Goal: Register for event/course

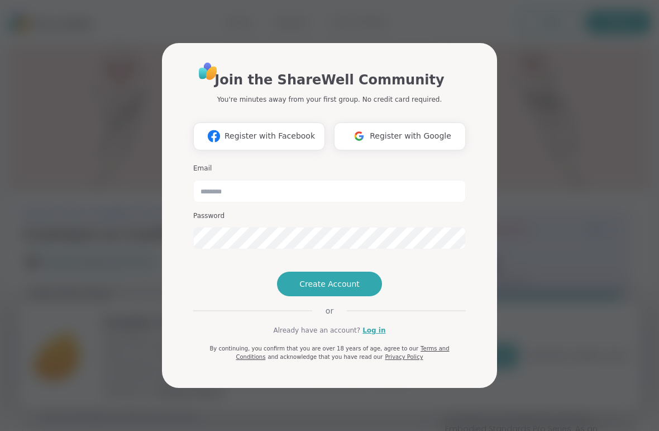
click at [376, 335] on link "Log in" at bounding box center [373, 330] width 23 height 10
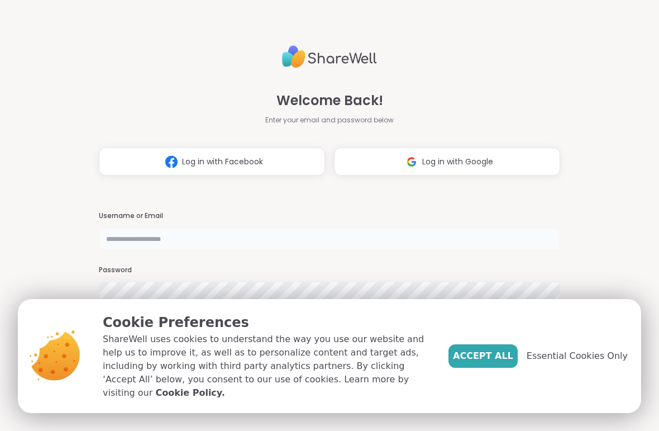
click at [307, 237] on input "text" at bounding box center [329, 238] width 461 height 22
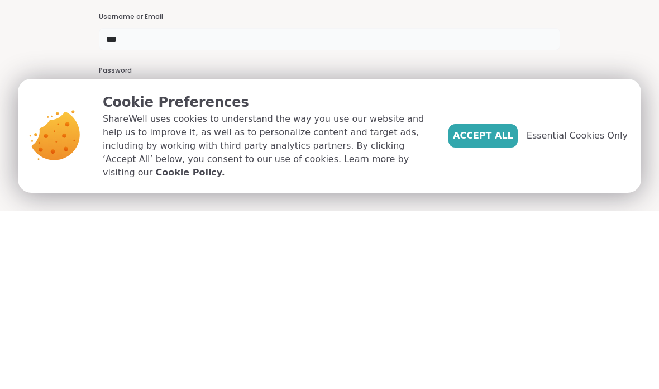
type input "*"
type input "**********"
click at [346, 244] on div "Password" at bounding box center [329, 263] width 461 height 39
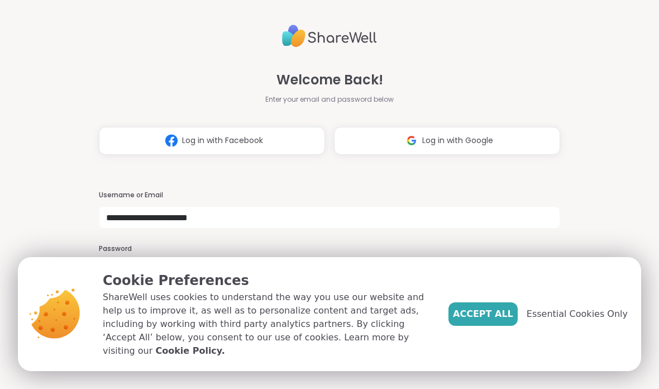
click at [489, 318] on span "Accept All" at bounding box center [483, 313] width 60 height 13
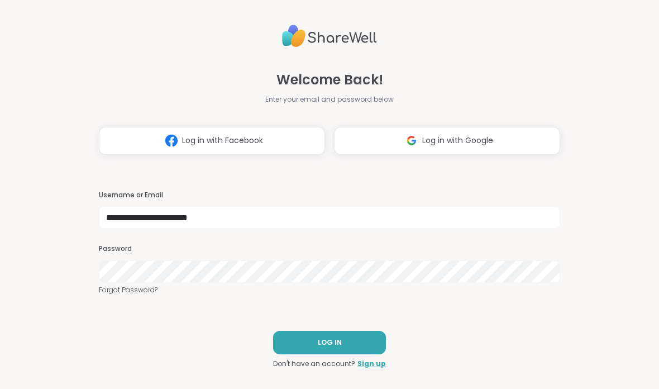
click at [225, 293] on link "Forgot Password?" at bounding box center [329, 290] width 461 height 10
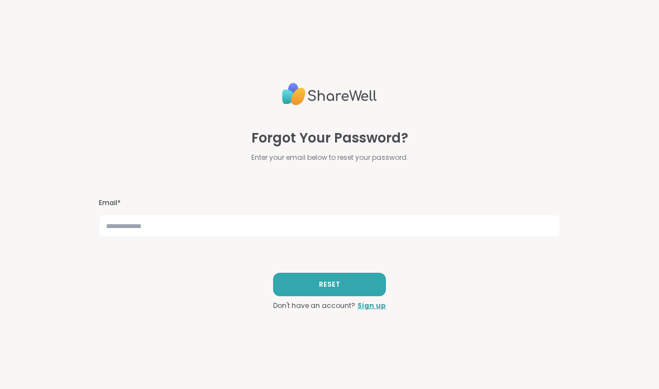
click at [221, 270] on div "Forgot Your Password? Enter your email below to reset your password. Email* RES…" at bounding box center [329, 194] width 461 height 389
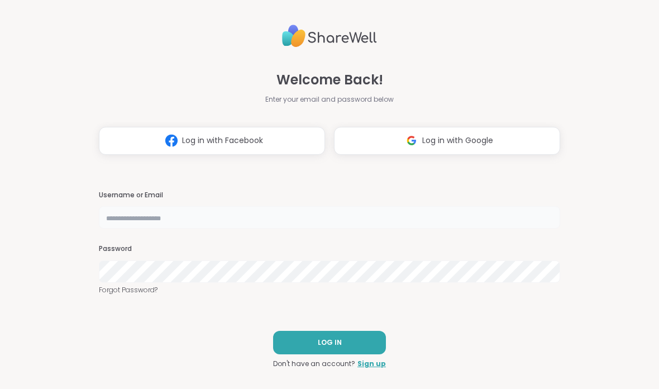
click at [240, 223] on input "text" at bounding box center [329, 217] width 461 height 22
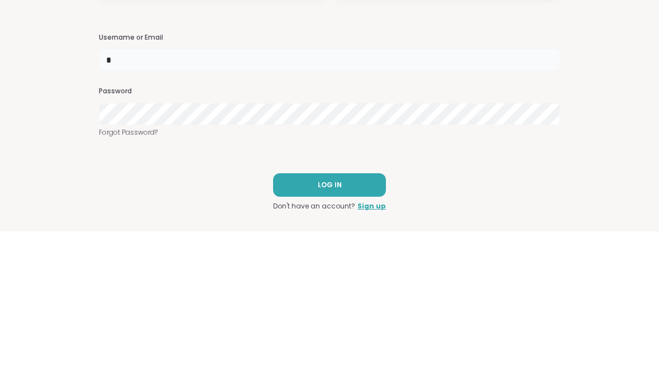
type input "**********"
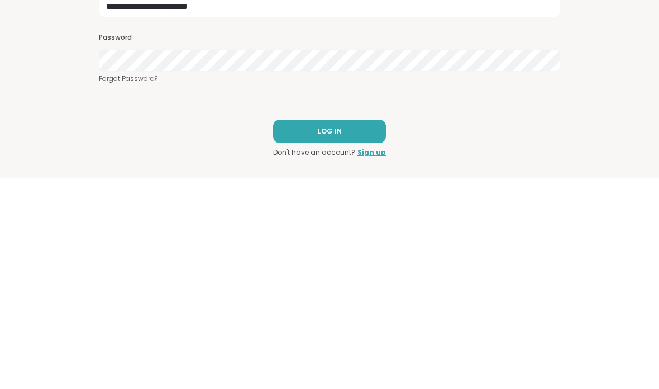
click at [329, 110] on div "**********" at bounding box center [329, 194] width 461 height 389
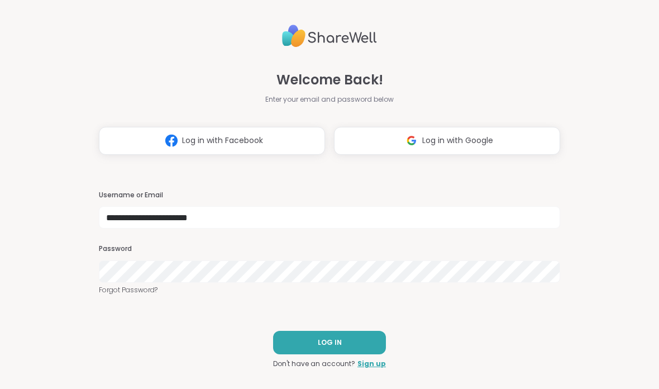
click at [352, 343] on button "LOG IN" at bounding box center [329, 342] width 113 height 23
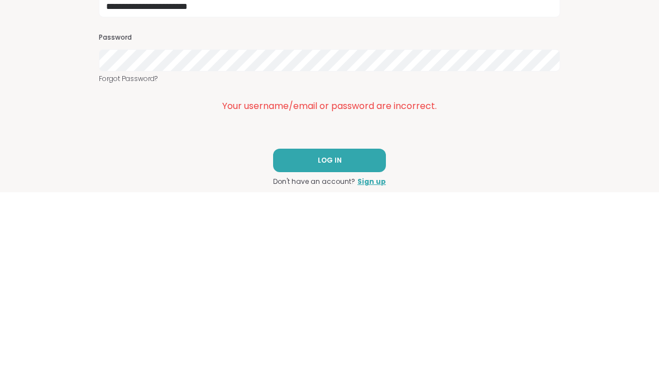
click at [533, 120] on div "**********" at bounding box center [329, 194] width 461 height 389
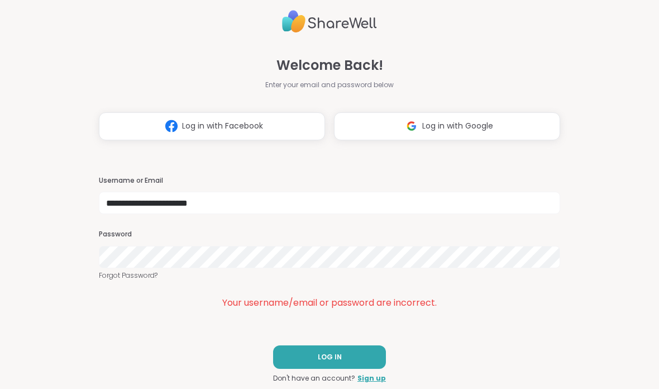
click at [319, 367] on button "LOG IN" at bounding box center [329, 356] width 113 height 23
click at [338, 354] on span "LOG IN" at bounding box center [330, 357] width 24 height 10
click at [462, 137] on button "Log in with Google" at bounding box center [447, 126] width 226 height 28
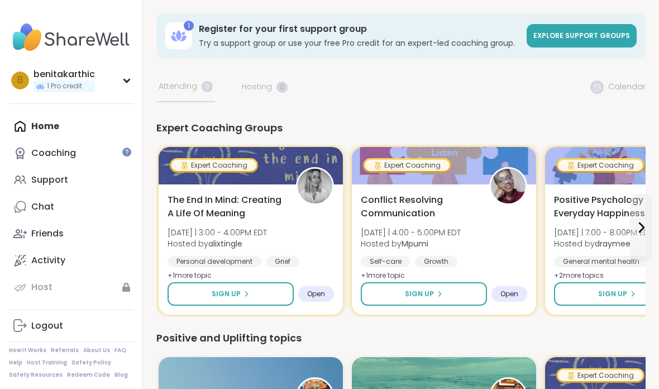
click at [128, 86] on div "b benitakarthic 1 Pro credit" at bounding box center [71, 80] width 125 height 28
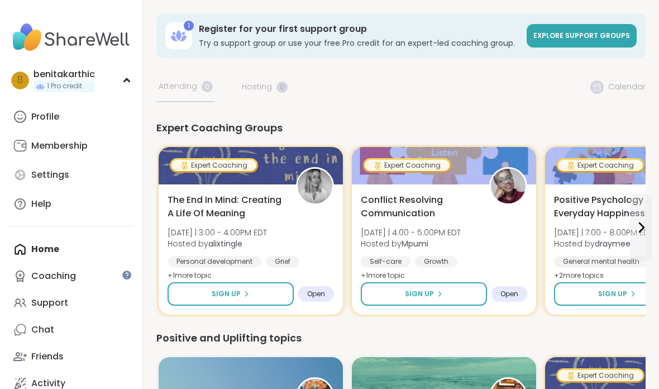
click at [103, 278] on link "Coaching" at bounding box center [71, 276] width 125 height 27
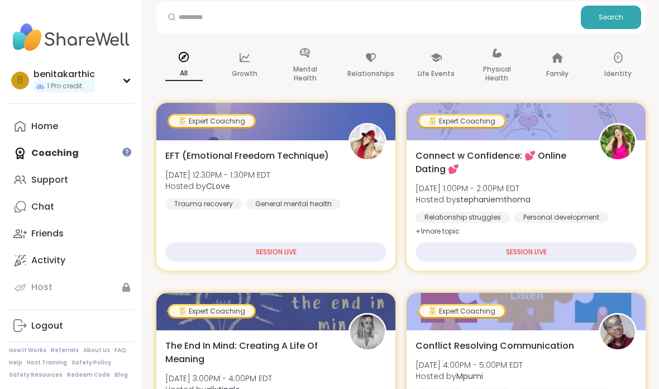
click at [343, 261] on div "SESSION LIVE" at bounding box center [275, 251] width 221 height 19
click at [551, 251] on div "SESSION LIVE" at bounding box center [526, 251] width 221 height 19
click at [488, 130] on div at bounding box center [526, 121] width 239 height 37
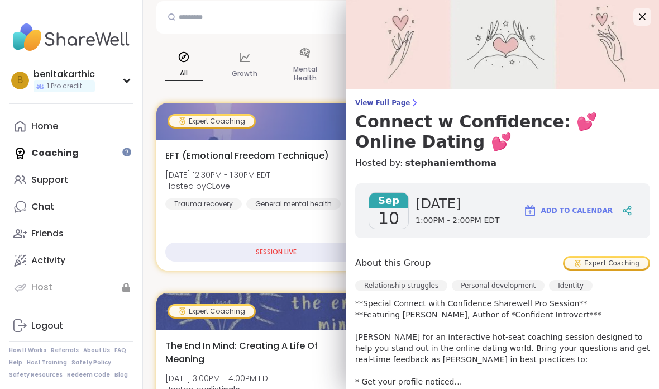
click at [530, 202] on button "Add to Calendar" at bounding box center [567, 210] width 99 height 27
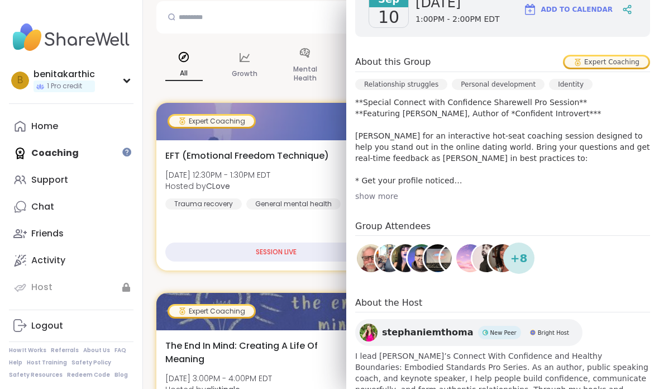
scroll to position [201, 0]
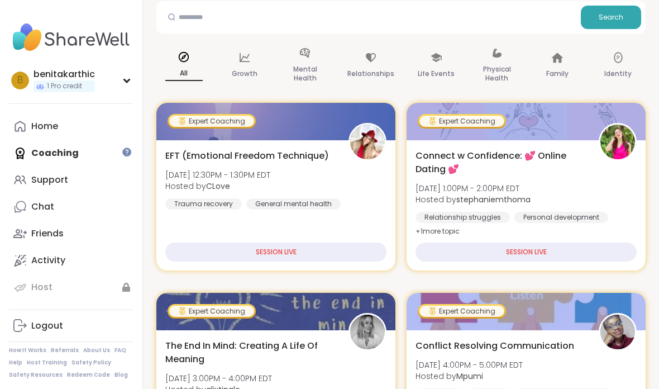
click at [39, 288] on div "Host" at bounding box center [41, 287] width 21 height 12
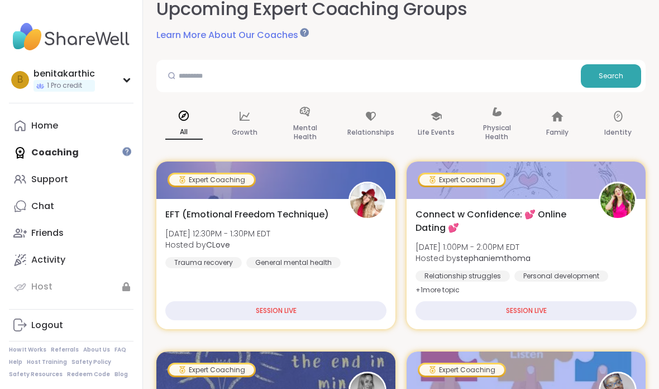
scroll to position [75, 0]
click at [512, 255] on b "stephaniemthoma" at bounding box center [493, 257] width 74 height 11
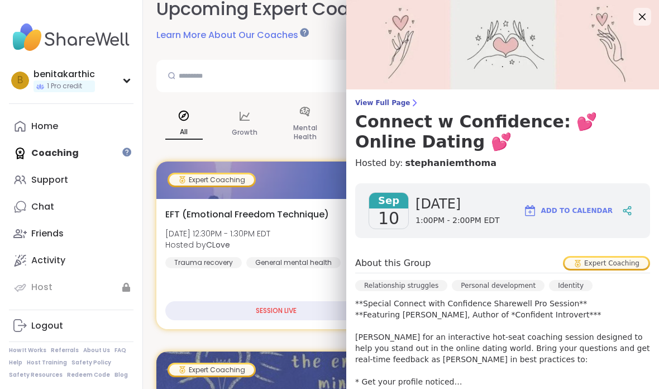
click at [519, 238] on div "Sep 10 Wednesday 1:00PM - 2:00PM EDT Add to Calendar About this Group Expert Co…" at bounding box center [502, 395] width 313 height 442
click at [604, 260] on div "Expert Coaching" at bounding box center [607, 262] width 84 height 11
click at [484, 131] on h3 "Connect w Confidence: 💕 Online Dating 💕" at bounding box center [502, 132] width 295 height 40
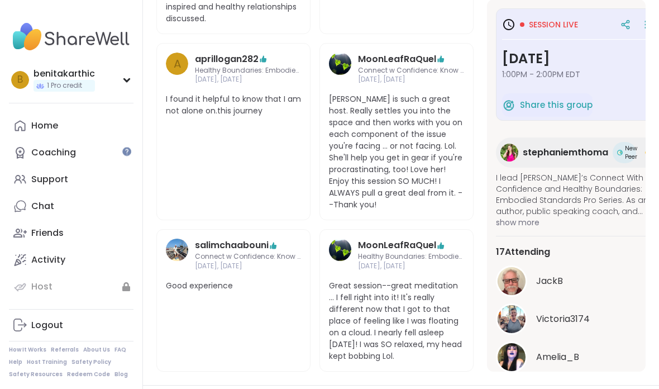
scroll to position [707, 0]
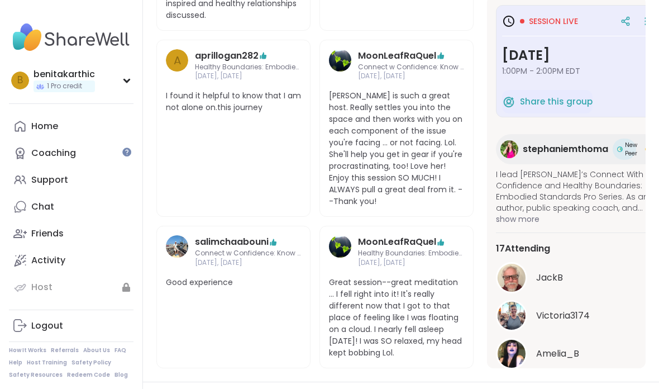
click at [381, 360] on div "MoonLeafRaQuel Healthy Boundaries: Embodied Standards Aug 06, Wednesday Great s…" at bounding box center [396, 297] width 154 height 142
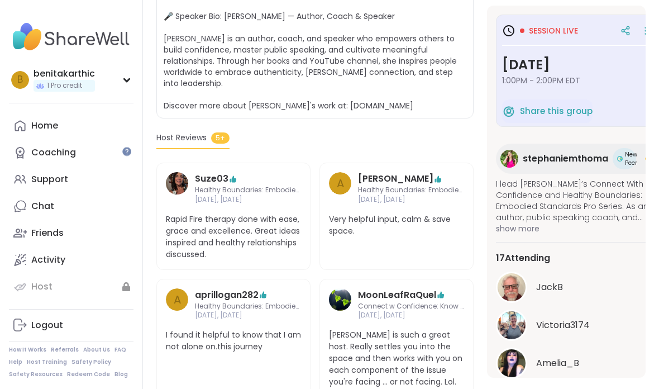
scroll to position [463, 0]
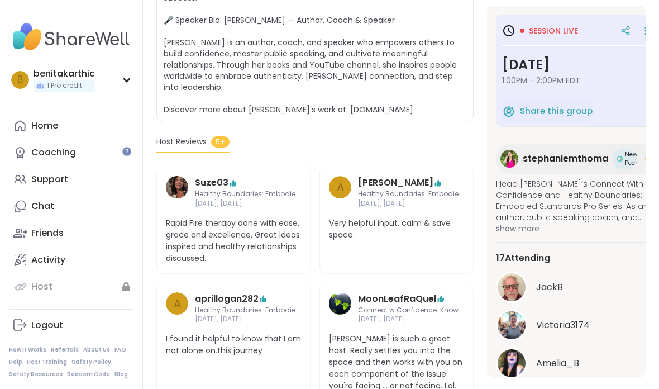
click at [635, 27] on div at bounding box center [625, 31] width 20 height 20
click at [510, 31] on icon at bounding box center [508, 30] width 13 height 13
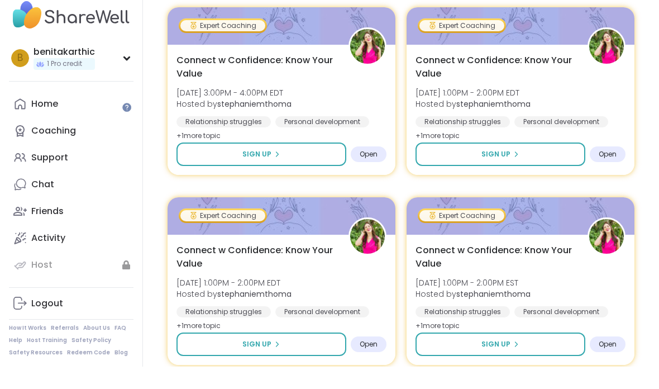
scroll to position [1146, 0]
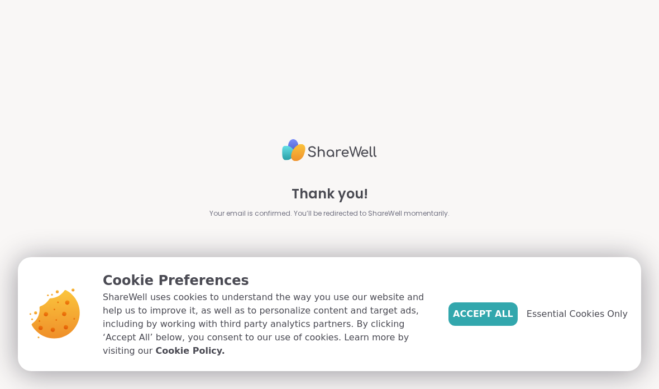
click at [495, 321] on span "Accept All" at bounding box center [483, 313] width 60 height 13
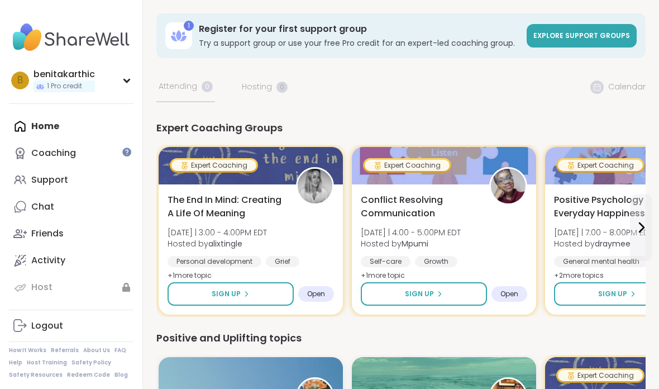
click at [42, 123] on div "Home Coaching Support Chat Friends Activity Host" at bounding box center [71, 207] width 125 height 188
click at [41, 157] on div "Coaching" at bounding box center [53, 153] width 45 height 12
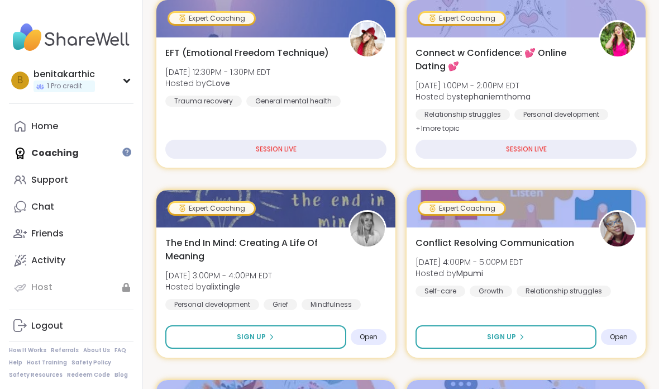
scroll to position [216, 0]
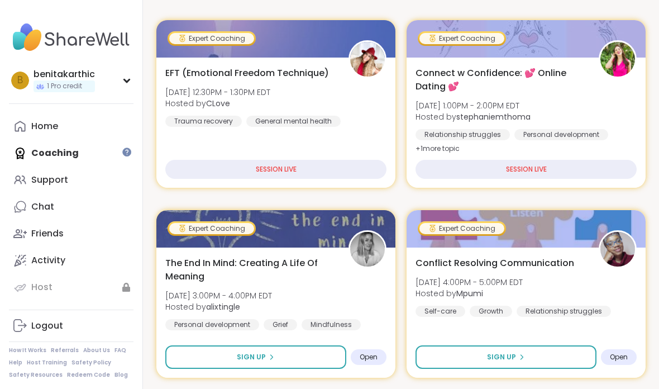
click at [166, 164] on div "SESSION LIVE" at bounding box center [275, 169] width 221 height 19
click at [232, 170] on div "SESSION LIVE" at bounding box center [275, 169] width 221 height 19
click at [190, 107] on span "Hosted by CLove" at bounding box center [217, 103] width 105 height 11
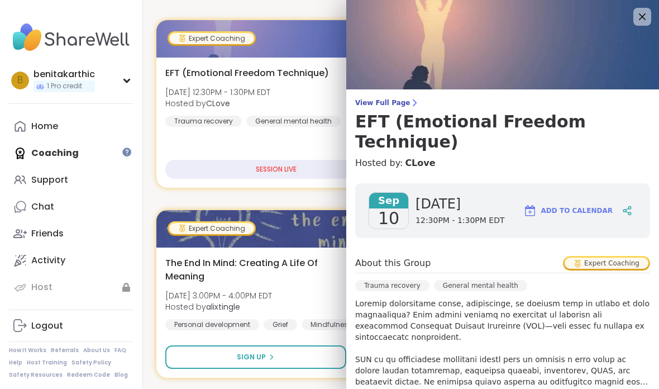
click at [193, 74] on span "EFT (Emotional Freedom Technique)" at bounding box center [247, 72] width 164 height 13
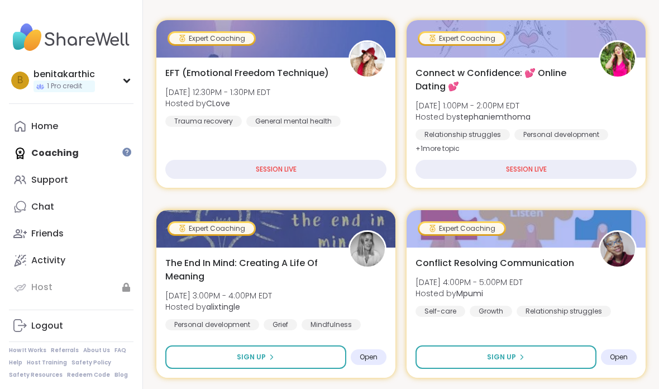
scroll to position [0, 0]
click at [182, 108] on span "Hosted by CLove" at bounding box center [217, 103] width 105 height 11
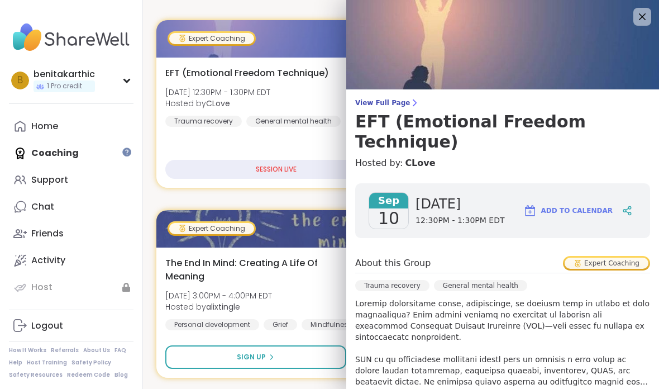
click at [187, 131] on div "EFT (Emotional Freedom Technique) Wed, Sep 10 | 12:30PM - 1:30PM EDT Hosted by …" at bounding box center [275, 123] width 239 height 130
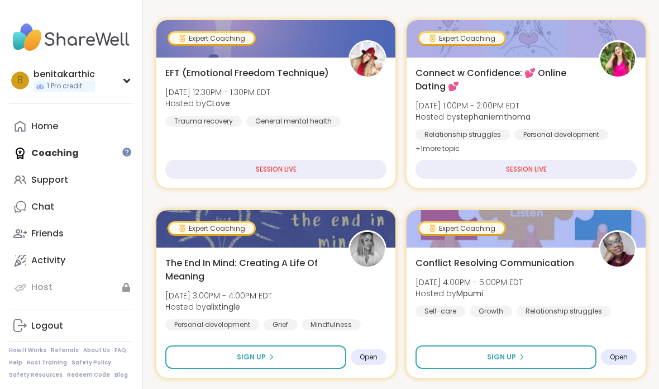
click at [441, 170] on div "SESSION LIVE" at bounding box center [526, 169] width 221 height 19
click at [432, 170] on div "SESSION LIVE" at bounding box center [526, 169] width 221 height 19
click at [443, 154] on div "Connect w Confidence: 💕 Online Dating 💕 Wed, Sep 10 | 1:00PM - 2:00PM EDT Hoste…" at bounding box center [526, 123] width 239 height 130
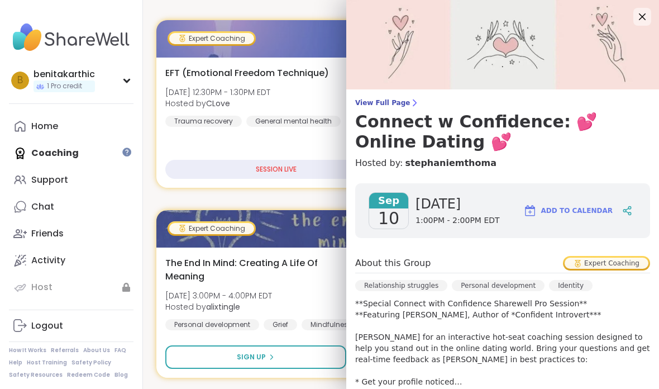
click at [449, 175] on div "Sep 10 Wednesday 1:00PM - 2:00PM EDT Add to Calendar About this Group Expert Co…" at bounding box center [502, 395] width 313 height 442
click at [361, 114] on h3 "Connect w Confidence: 💕 Online Dating 💕" at bounding box center [502, 132] width 295 height 40
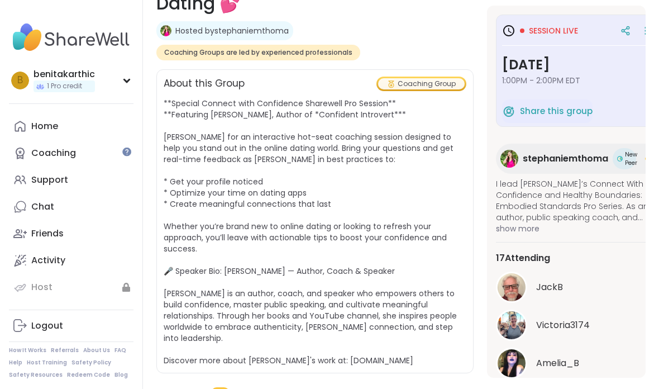
scroll to position [215, 0]
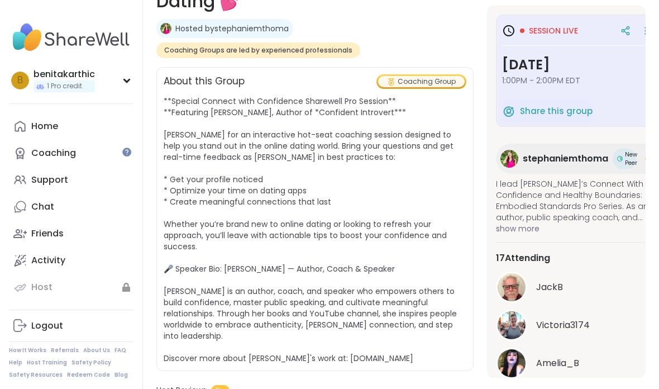
click at [568, 388] on button "See All" at bounding box center [577, 391] width 25 height 12
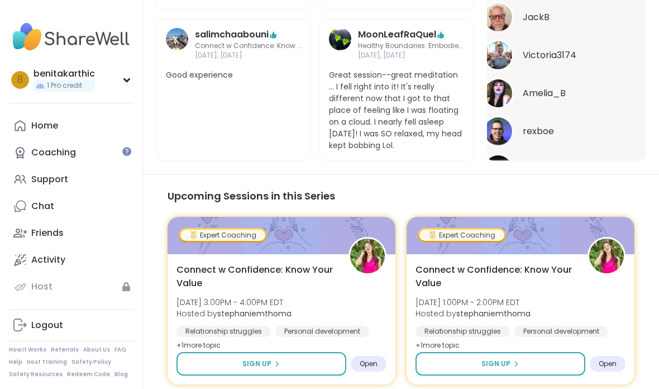
scroll to position [914, 0]
click at [28, 211] on link "Chat" at bounding box center [71, 206] width 125 height 27
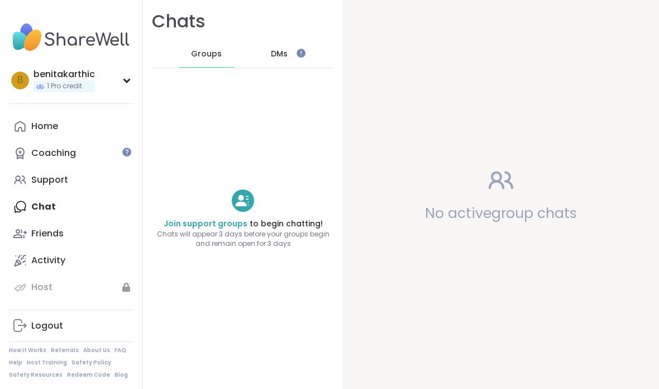
click at [40, 179] on div "Support" at bounding box center [49, 180] width 37 height 12
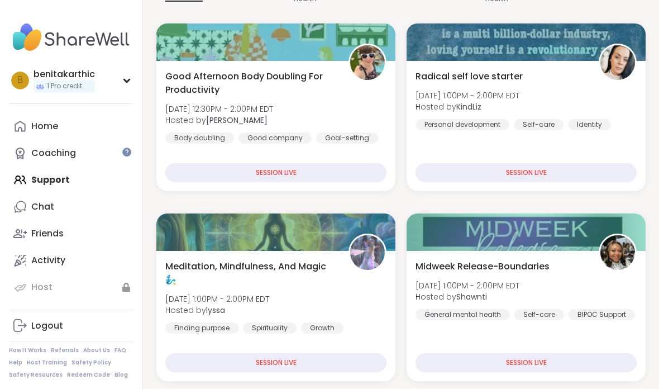
scroll to position [199, 0]
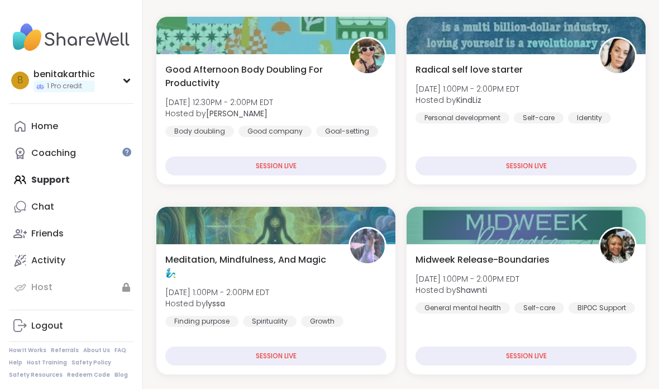
click at [528, 183] on div "Radical self love starter Wed, Sep 10 | 1:00PM - 2:00PM EDT Hosted by KindLiz P…" at bounding box center [526, 119] width 239 height 130
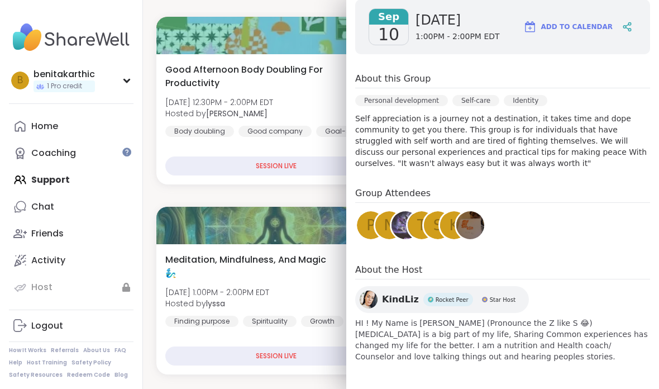
scroll to position [164, 0]
click at [510, 338] on span "HI ! My Name is Lizette (Pronounce the Z like S 😂) Peer Support is a big part o…" at bounding box center [502, 339] width 295 height 45
click at [514, 255] on div "Sep 10 Wednesday 1:00PM - 2:00PM EDT Add to Calendar About this Group Personal …" at bounding box center [502, 181] width 313 height 380
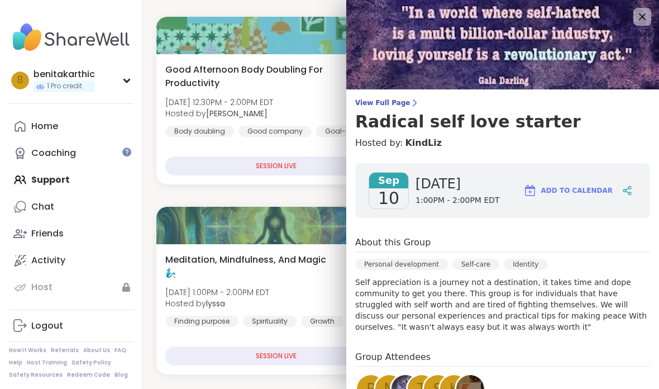
scroll to position [0, 0]
click at [626, 196] on div at bounding box center [627, 190] width 19 height 20
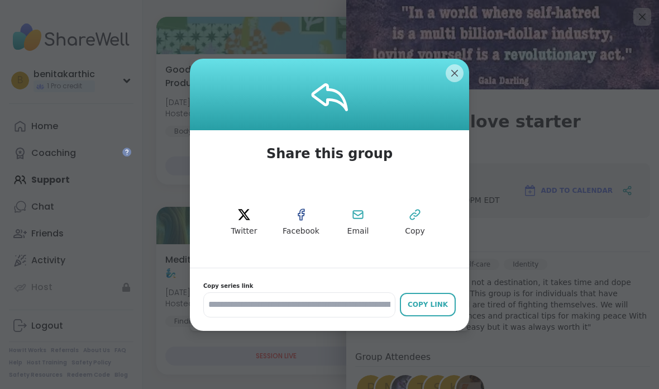
click at [467, 78] on div at bounding box center [329, 94] width 279 height 71
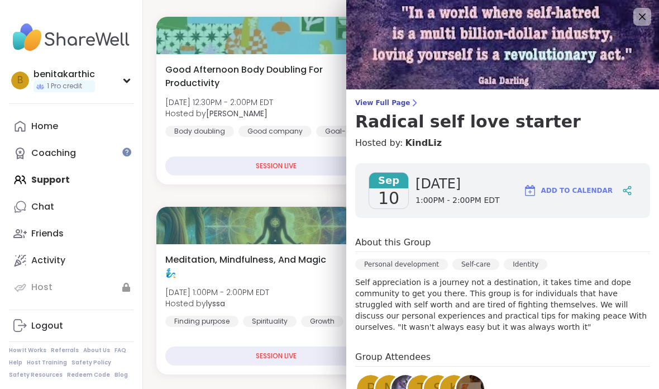
click at [449, 187] on span "Wednesday" at bounding box center [458, 184] width 84 height 18
click at [424, 139] on link "KindLiz" at bounding box center [423, 142] width 37 height 13
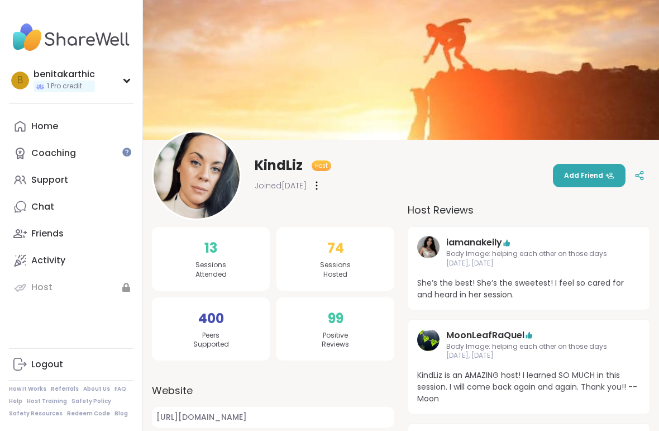
click at [44, 75] on div "benitakarthic" at bounding box center [64, 74] width 61 height 12
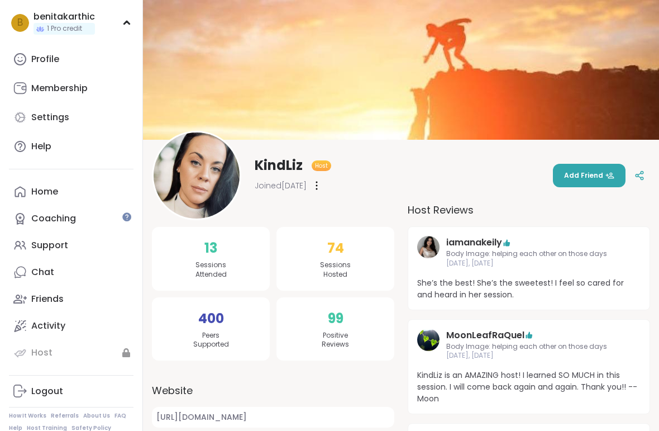
scroll to position [56, 0]
click at [99, 332] on link "Activity" at bounding box center [71, 326] width 125 height 27
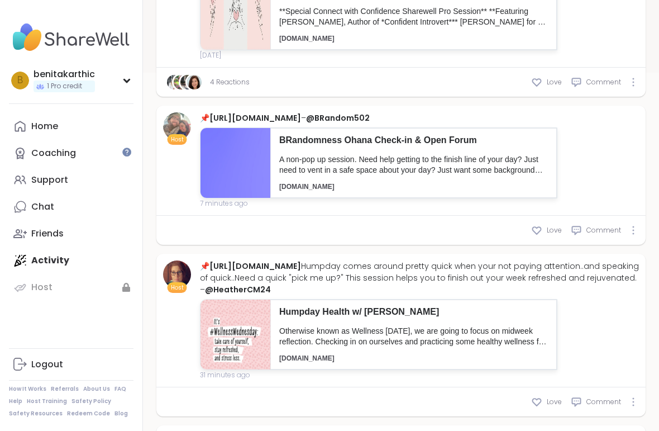
type textarea "*"
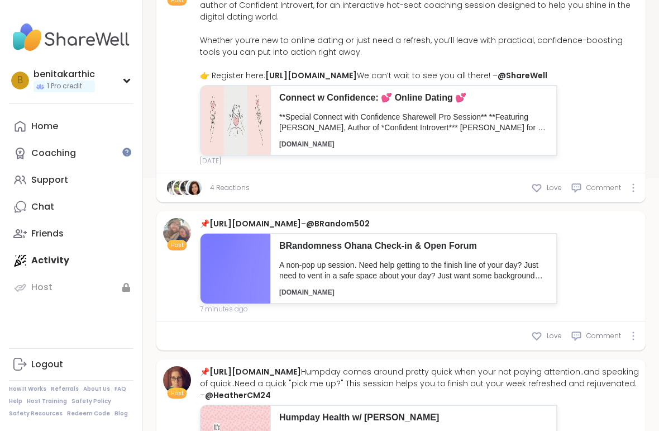
scroll to position [276, 0]
click at [235, 156] on img at bounding box center [236, 121] width 70 height 70
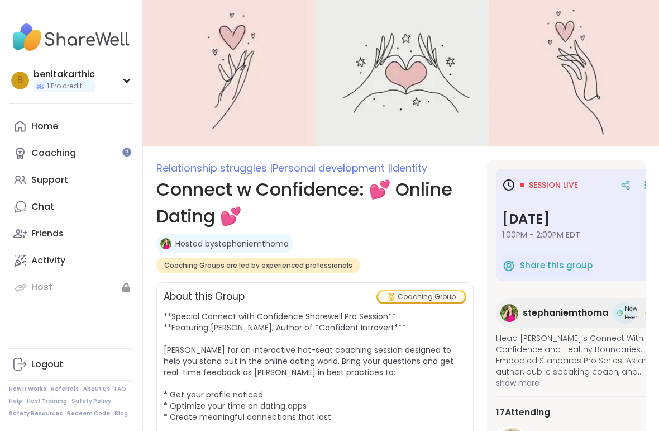
click at [60, 154] on div "Coaching" at bounding box center [53, 153] width 45 height 12
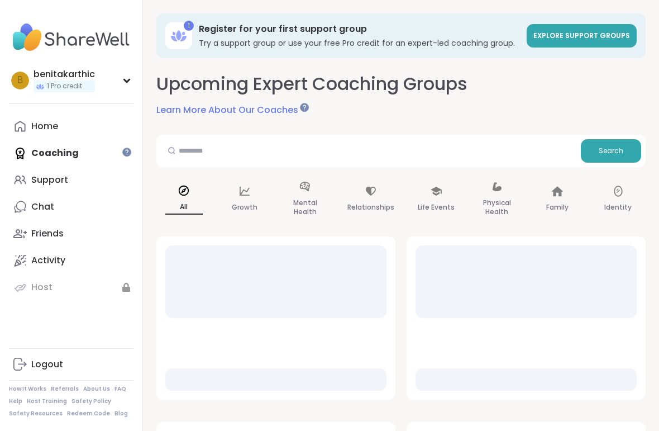
click at [163, 115] on link "Learn More About Our Coaches" at bounding box center [231, 109] width 151 height 13
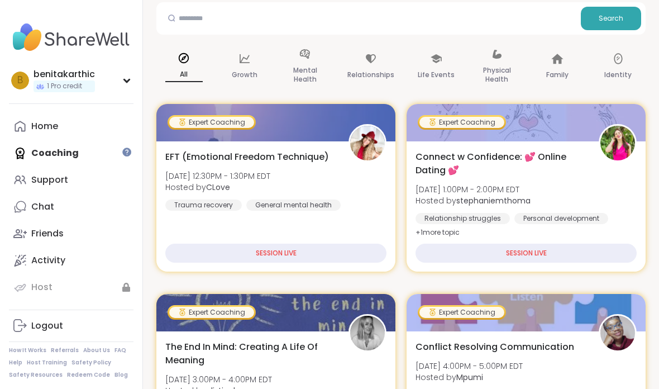
click at [165, 265] on div "EFT (Emotional Freedom Technique) Wed, Sep 10 | 12:30PM - 1:30PM EDT Hosted by …" at bounding box center [275, 206] width 239 height 130
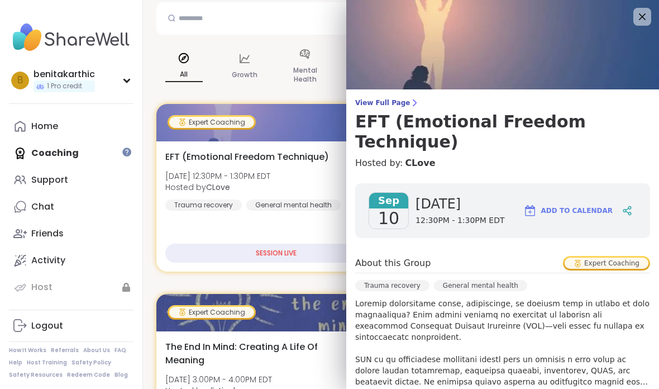
click at [187, 255] on div "SESSION LIVE" at bounding box center [275, 253] width 221 height 19
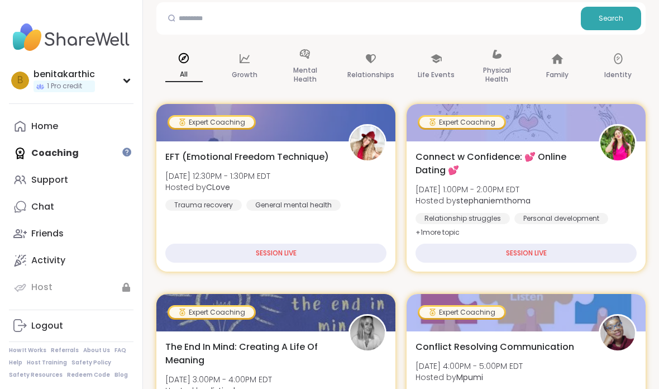
click at [186, 257] on div "SESSION LIVE" at bounding box center [275, 253] width 221 height 19
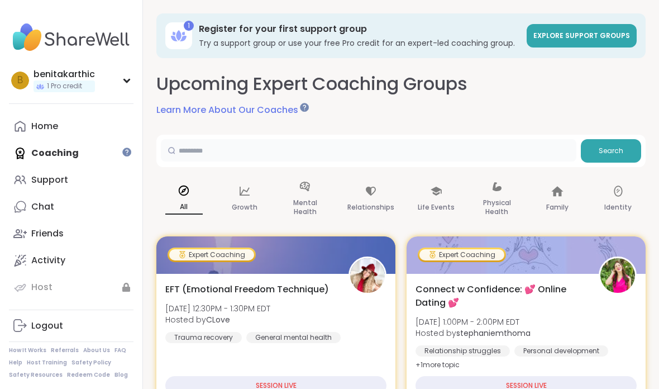
click at [359, 159] on input "text" at bounding box center [369, 150] width 416 height 22
